Goal: Find specific page/section: Find specific page/section

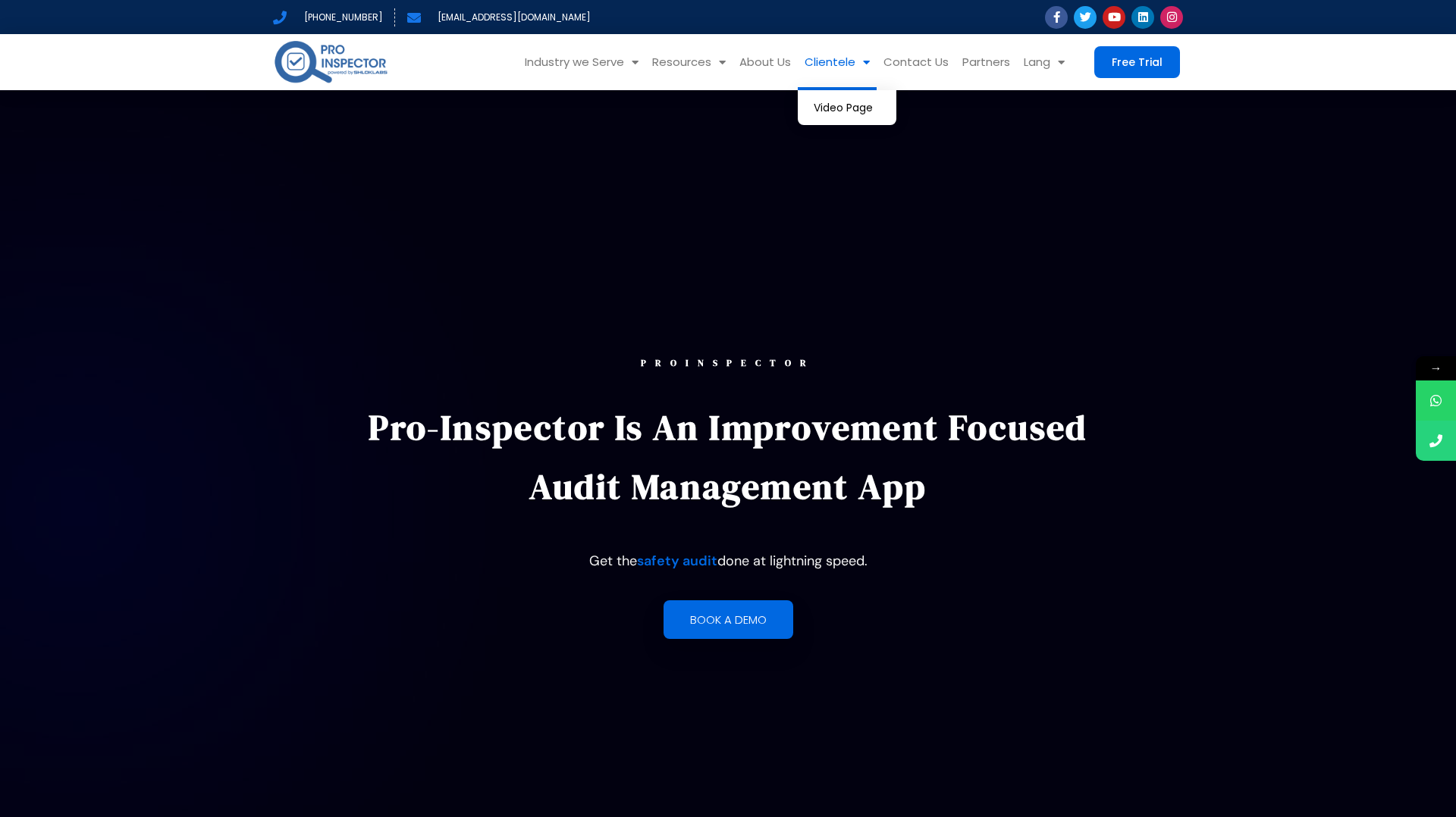
click at [814, 53] on link "Clientele" at bounding box center [837, 63] width 79 height 56
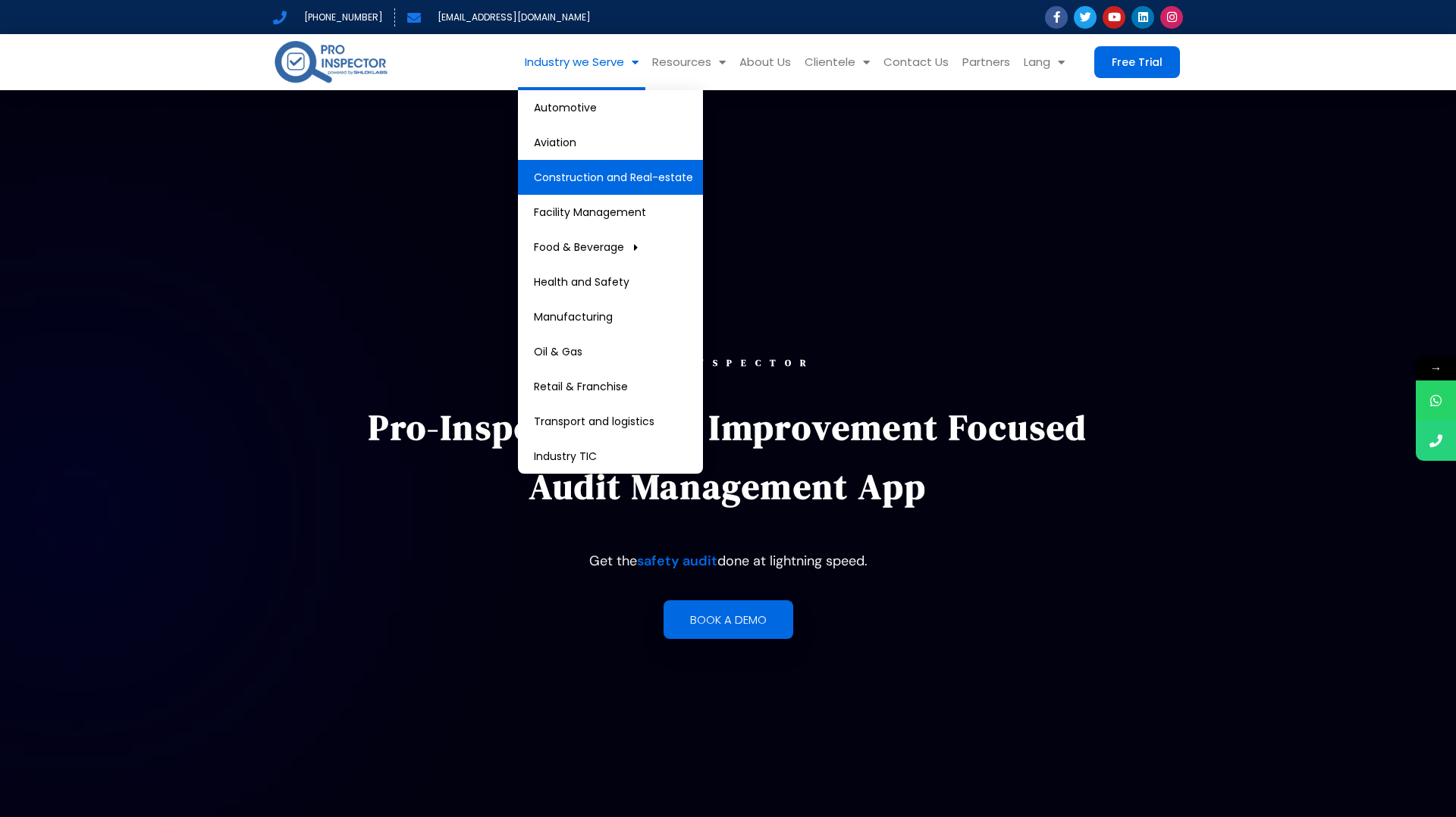
click at [577, 163] on link "Construction and Real-estate" at bounding box center [610, 177] width 185 height 34
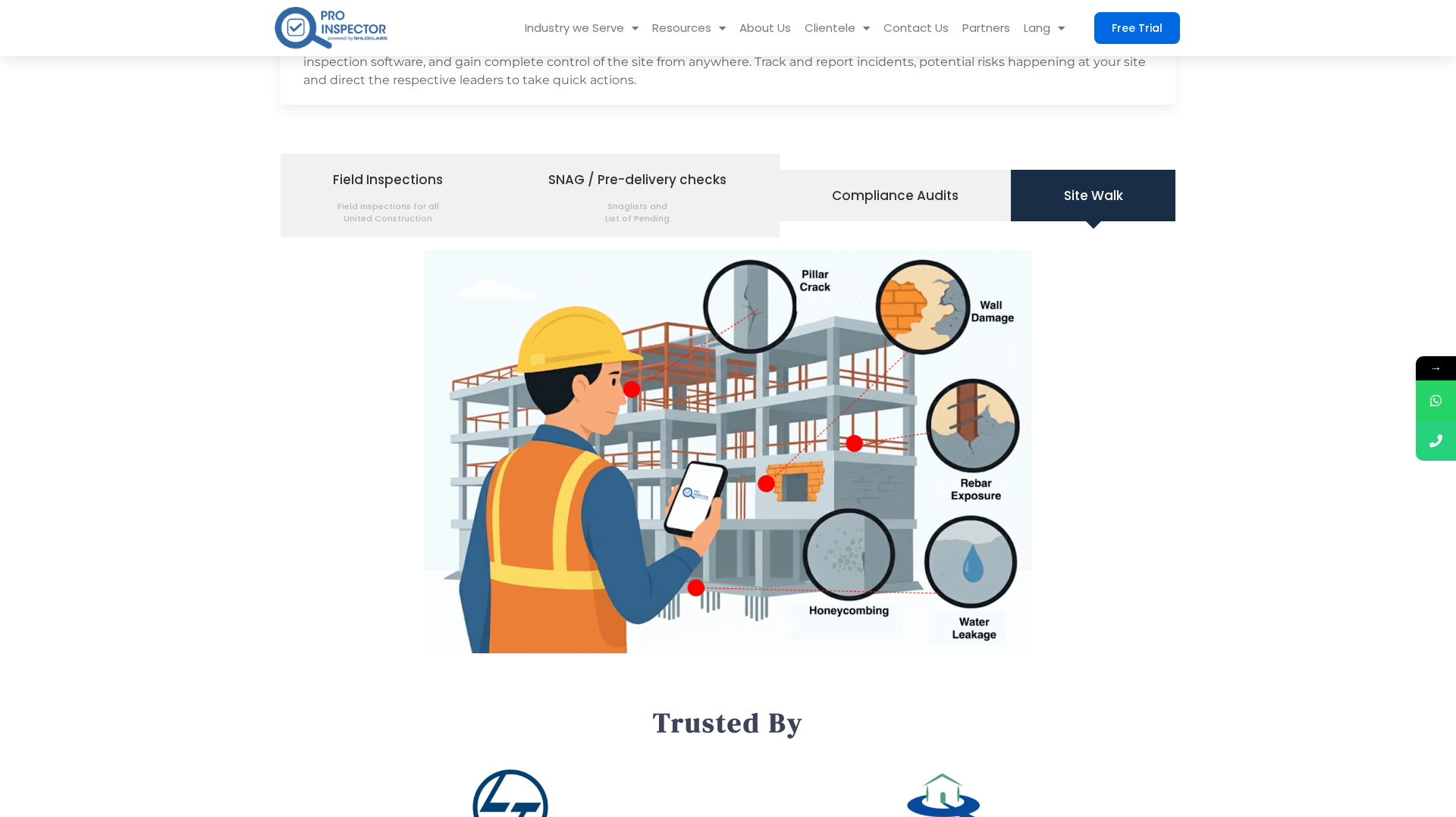
scroll to position [1780, 0]
